Goal: Navigation & Orientation: Find specific page/section

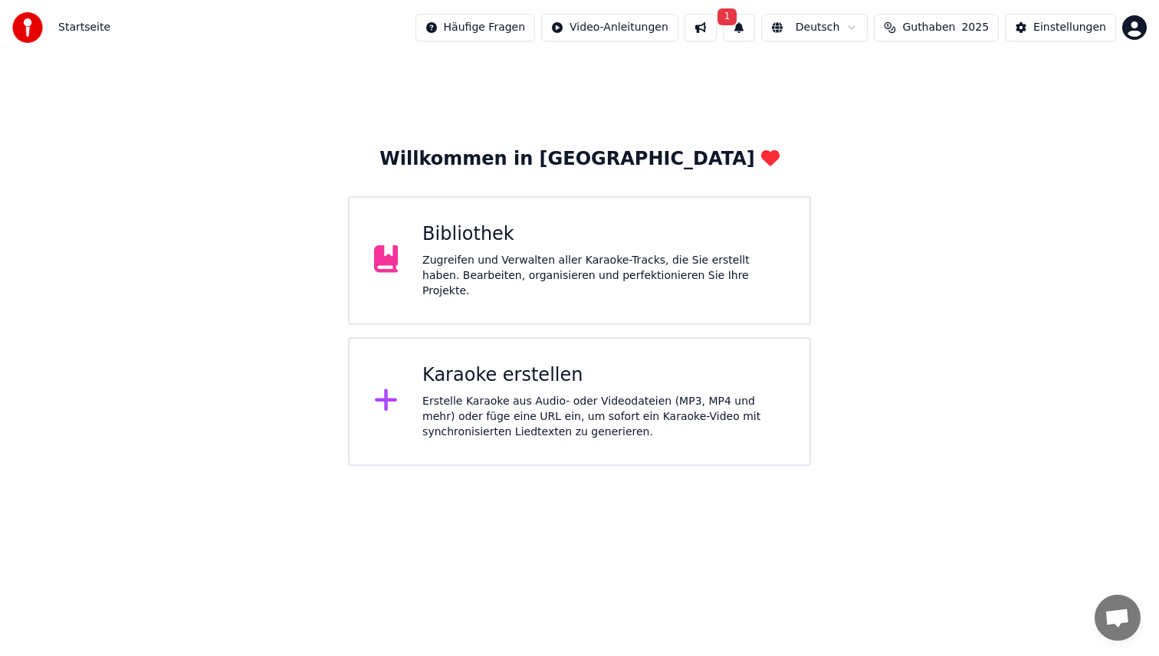
click at [729, 24] on div "Häufige Fragen Video-Anleitungen 1 Deutsch Guthaben 2025 Einstellungen" at bounding box center [780, 28] width 731 height 28
click at [715, 25] on button at bounding box center [701, 28] width 32 height 28
click at [737, 25] on span "1" at bounding box center [727, 16] width 20 height 17
click at [754, 31] on button at bounding box center [739, 28] width 32 height 28
click at [698, 28] on button at bounding box center [701, 28] width 32 height 28
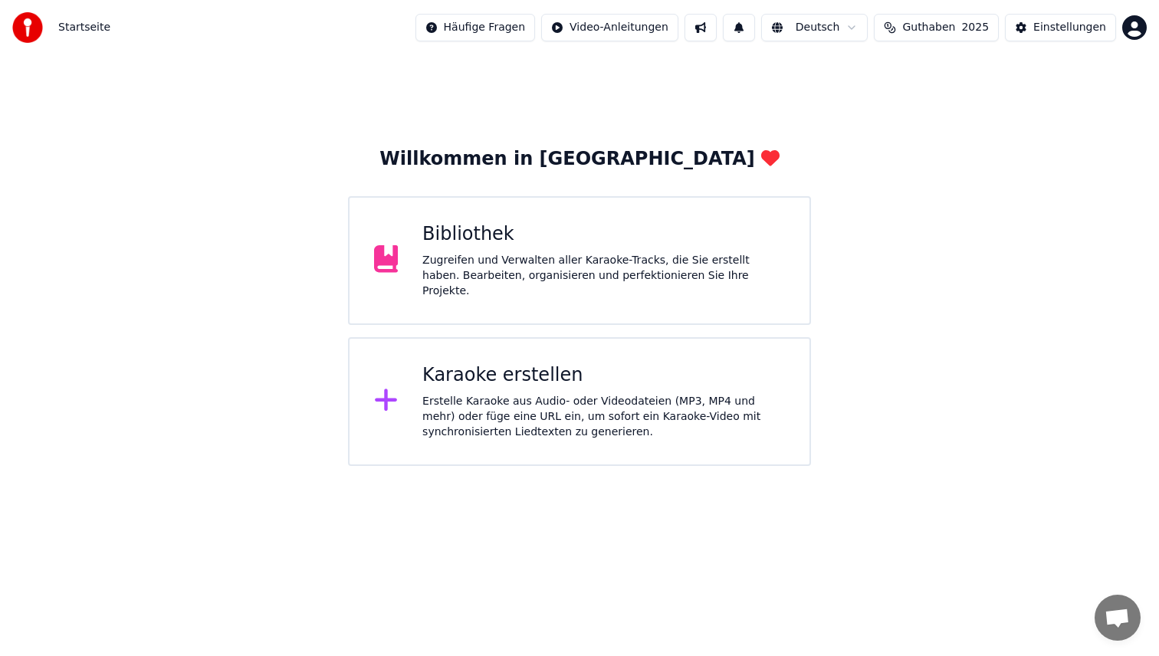
click at [703, 27] on button at bounding box center [701, 28] width 32 height 28
click at [755, 38] on button at bounding box center [739, 28] width 32 height 28
